Goal: Information Seeking & Learning: Learn about a topic

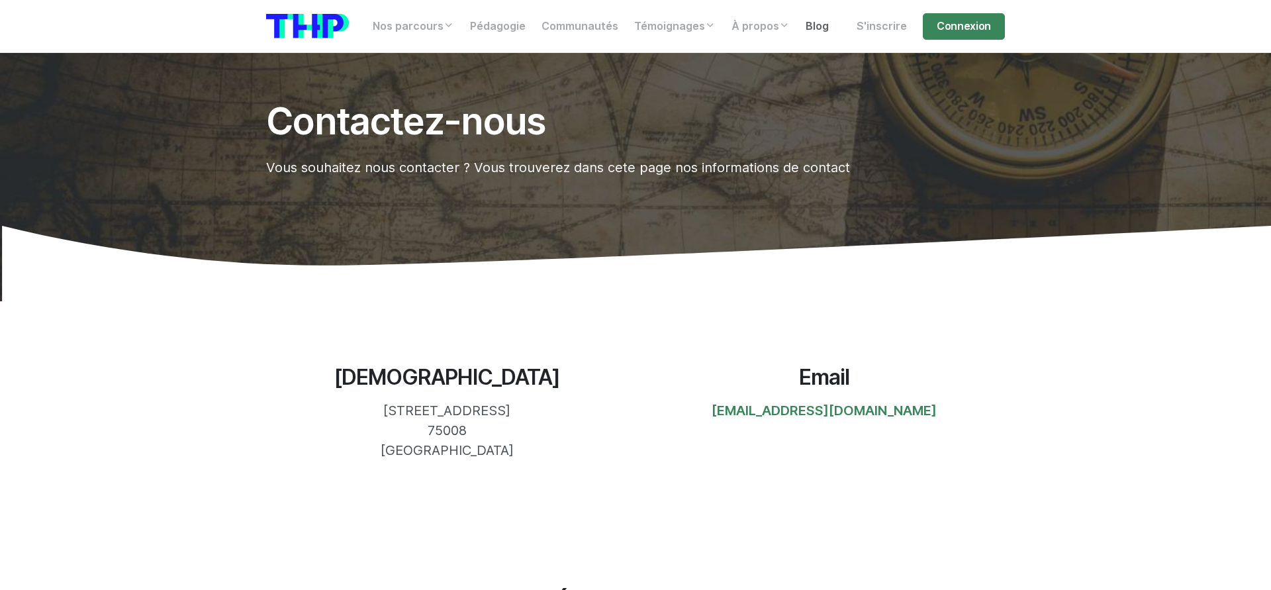
click at [812, 24] on link "Blog" at bounding box center [817, 26] width 39 height 26
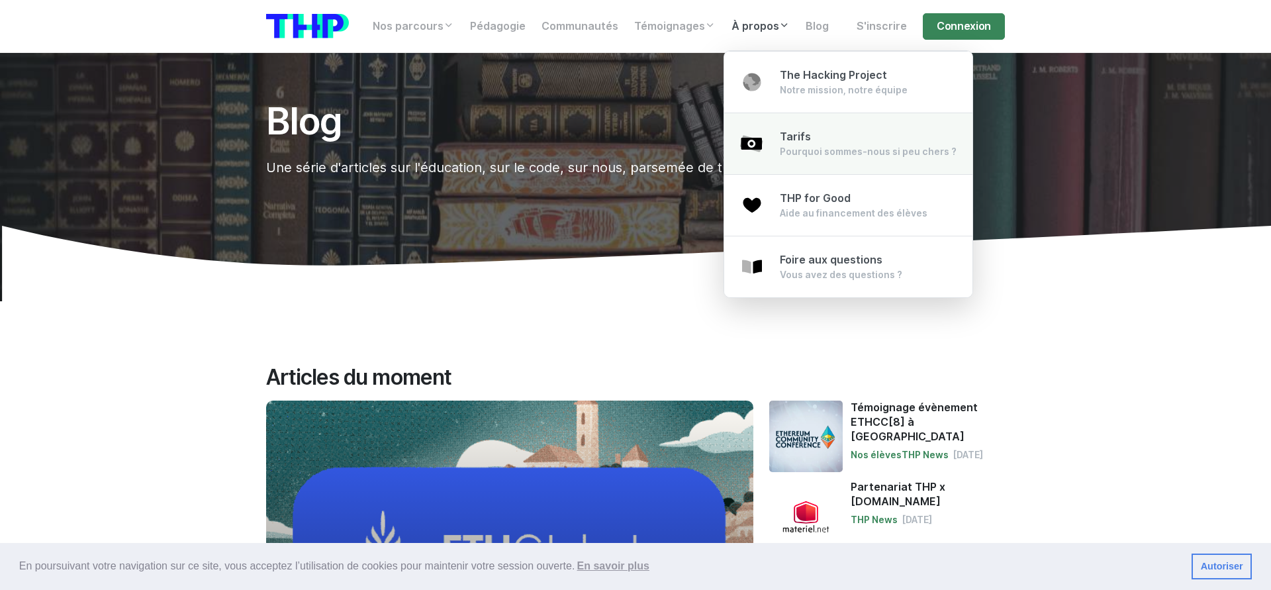
click at [800, 140] on span "Tarifs" at bounding box center [795, 136] width 31 height 13
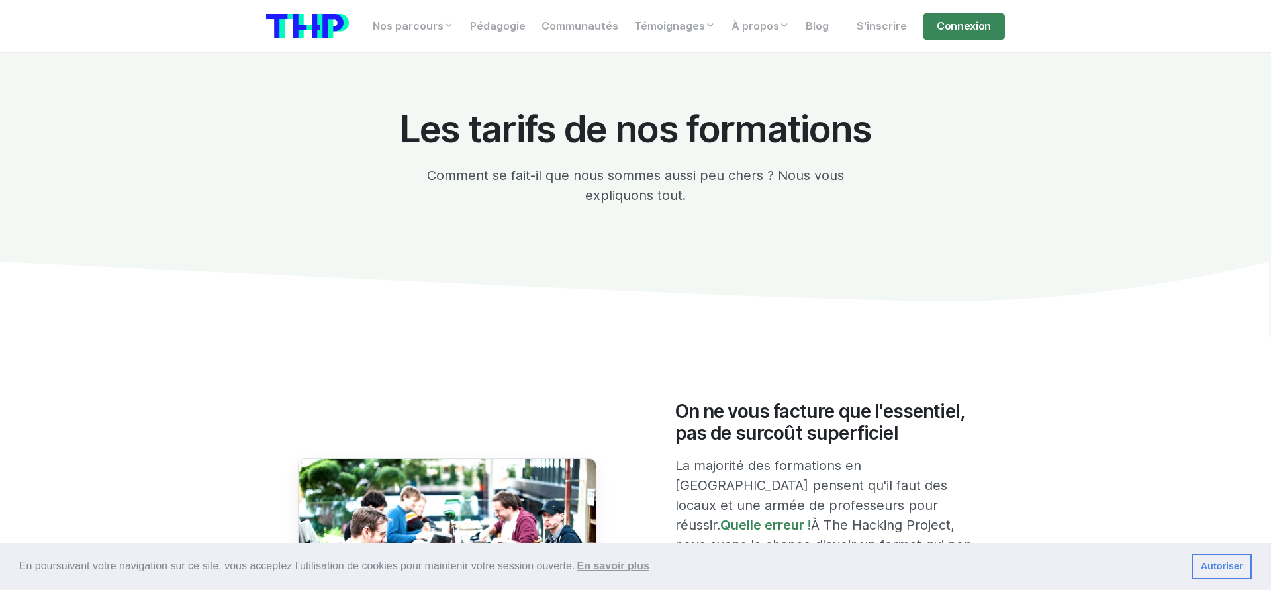
drag, startPoint x: 1213, startPoint y: 571, endPoint x: 1076, endPoint y: 534, distance: 141.3
click at [1203, 566] on link "Autoriser" at bounding box center [1221, 566] width 60 height 26
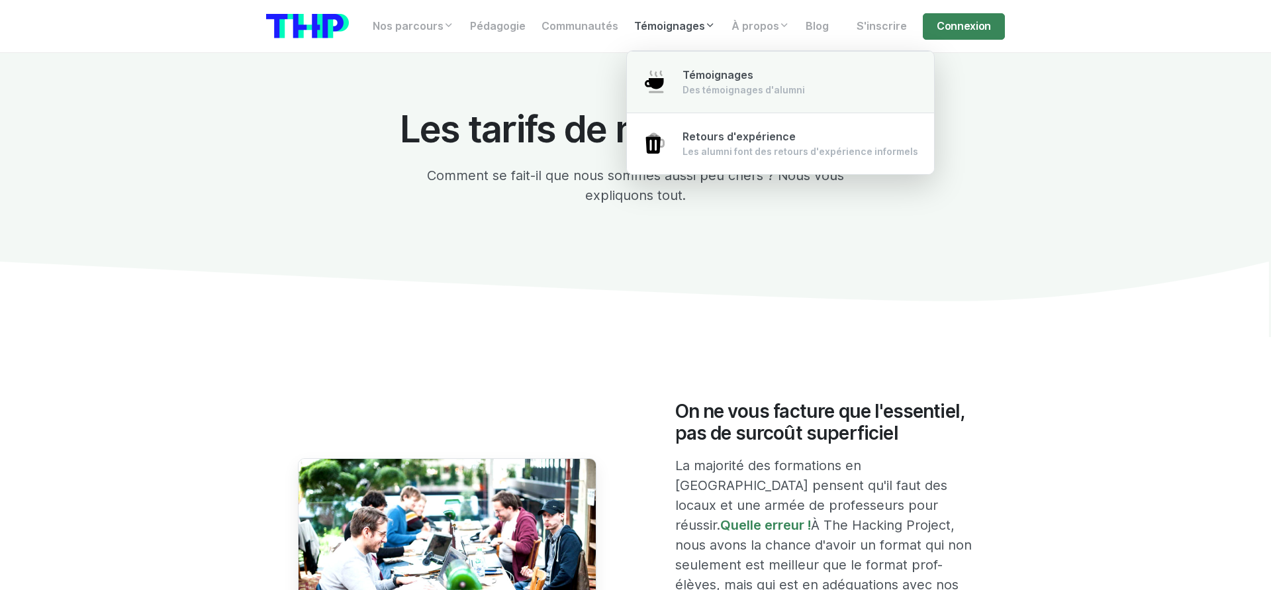
click at [717, 87] on div "Des témoignages d'alumni" at bounding box center [743, 89] width 122 height 13
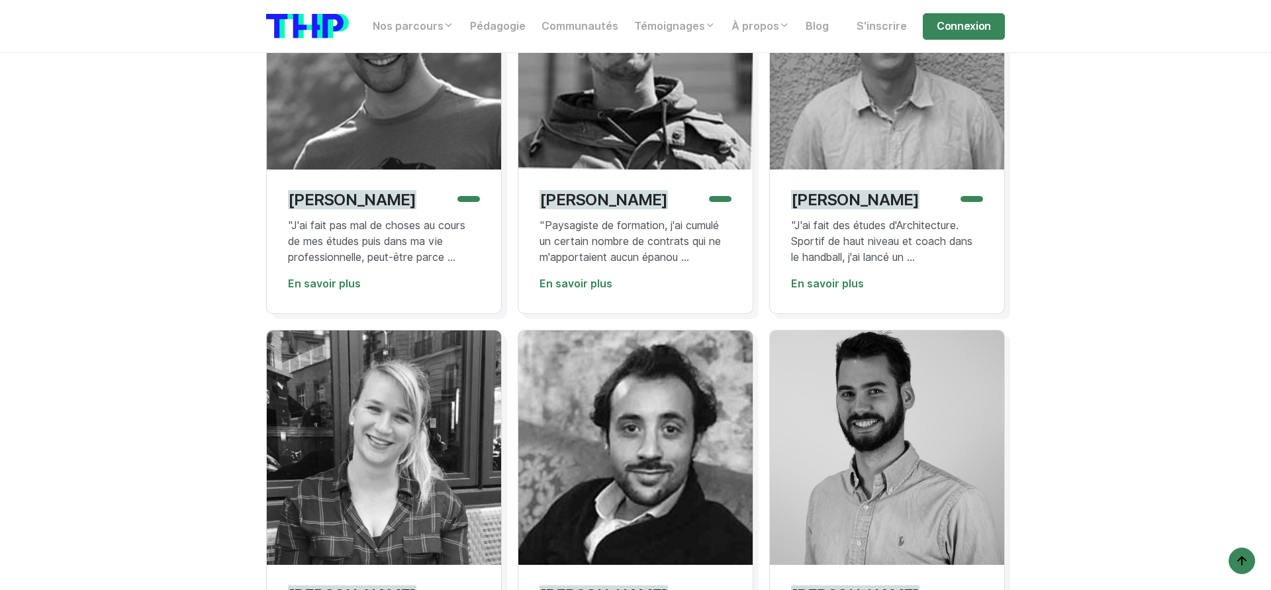
scroll to position [2295, 0]
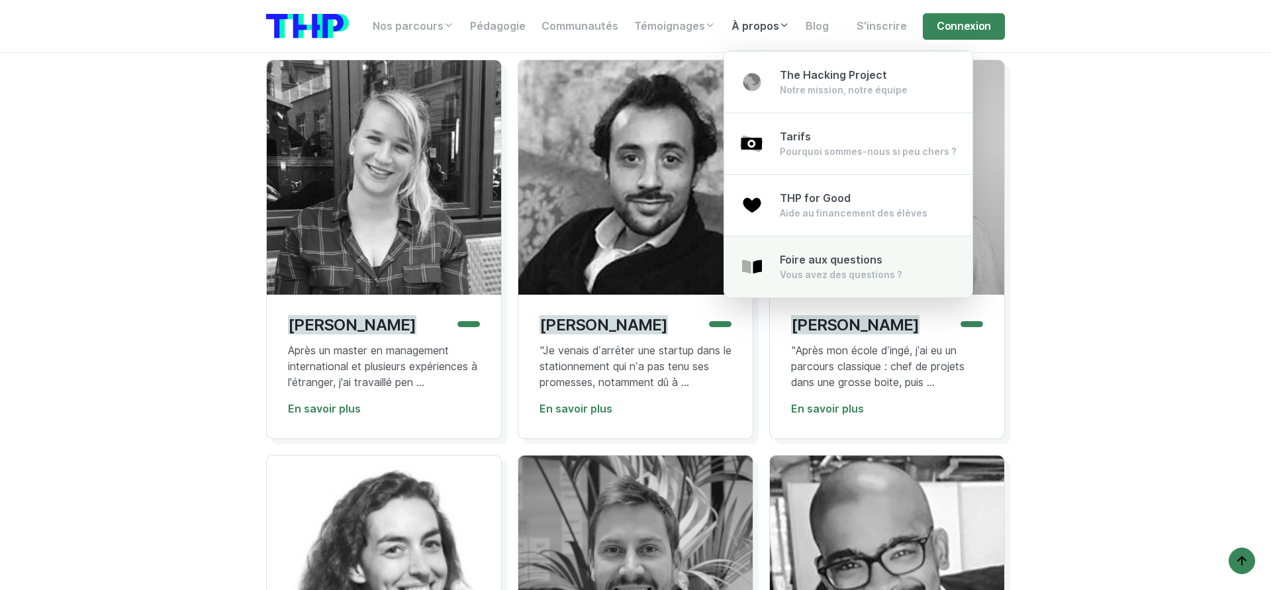
click at [846, 261] on span "Foire aux questions" at bounding box center [831, 260] width 103 height 13
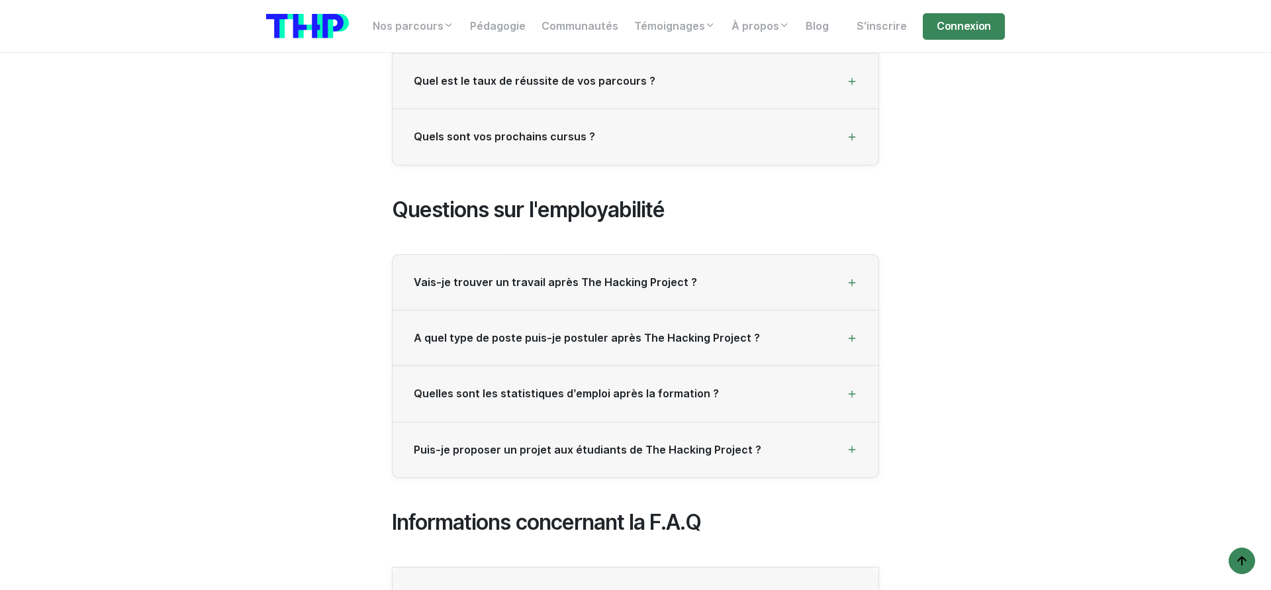
scroll to position [3241, 0]
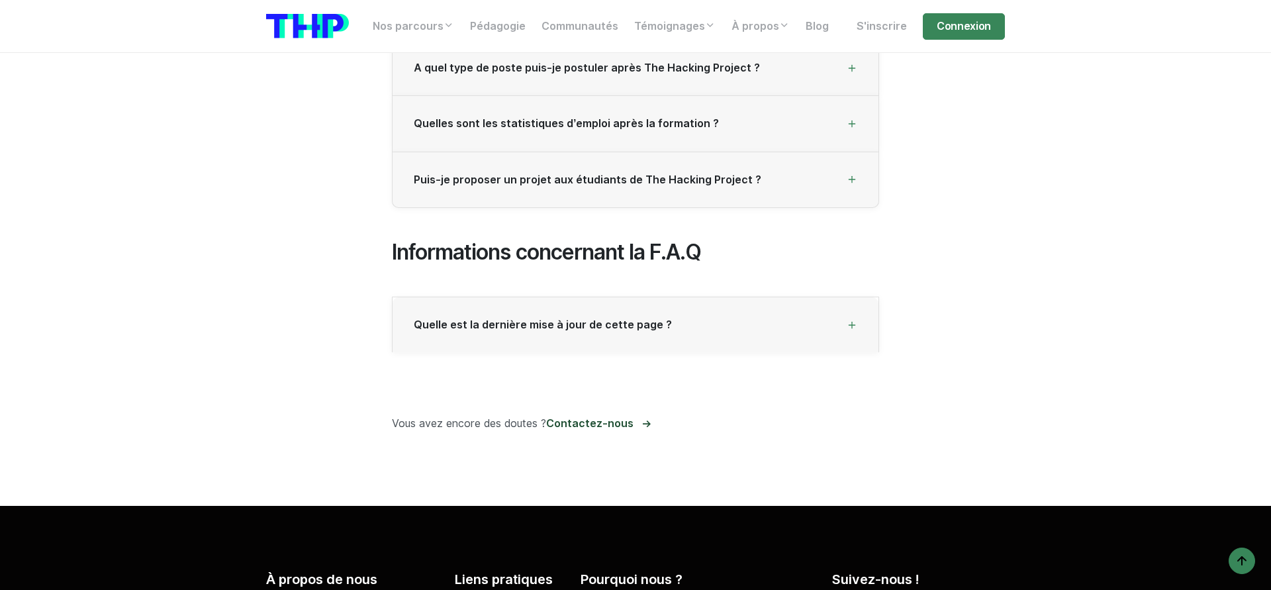
click at [612, 417] on link "Contactez-nous" at bounding box center [597, 423] width 102 height 13
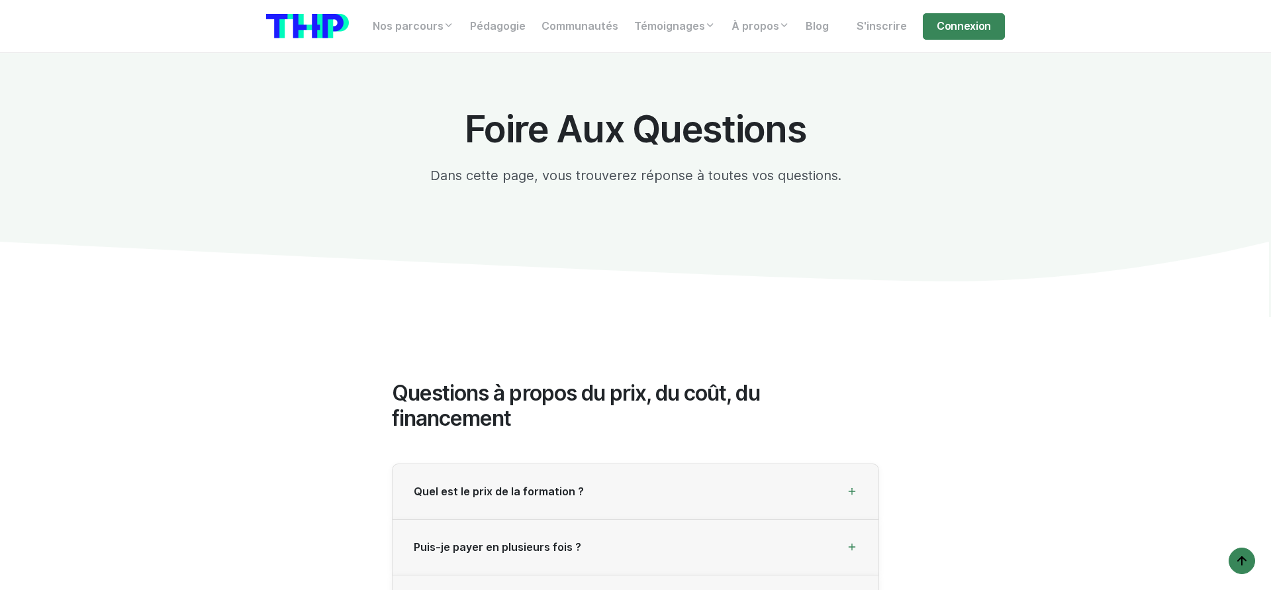
scroll to position [3241, 0]
